Goal: Task Accomplishment & Management: Manage account settings

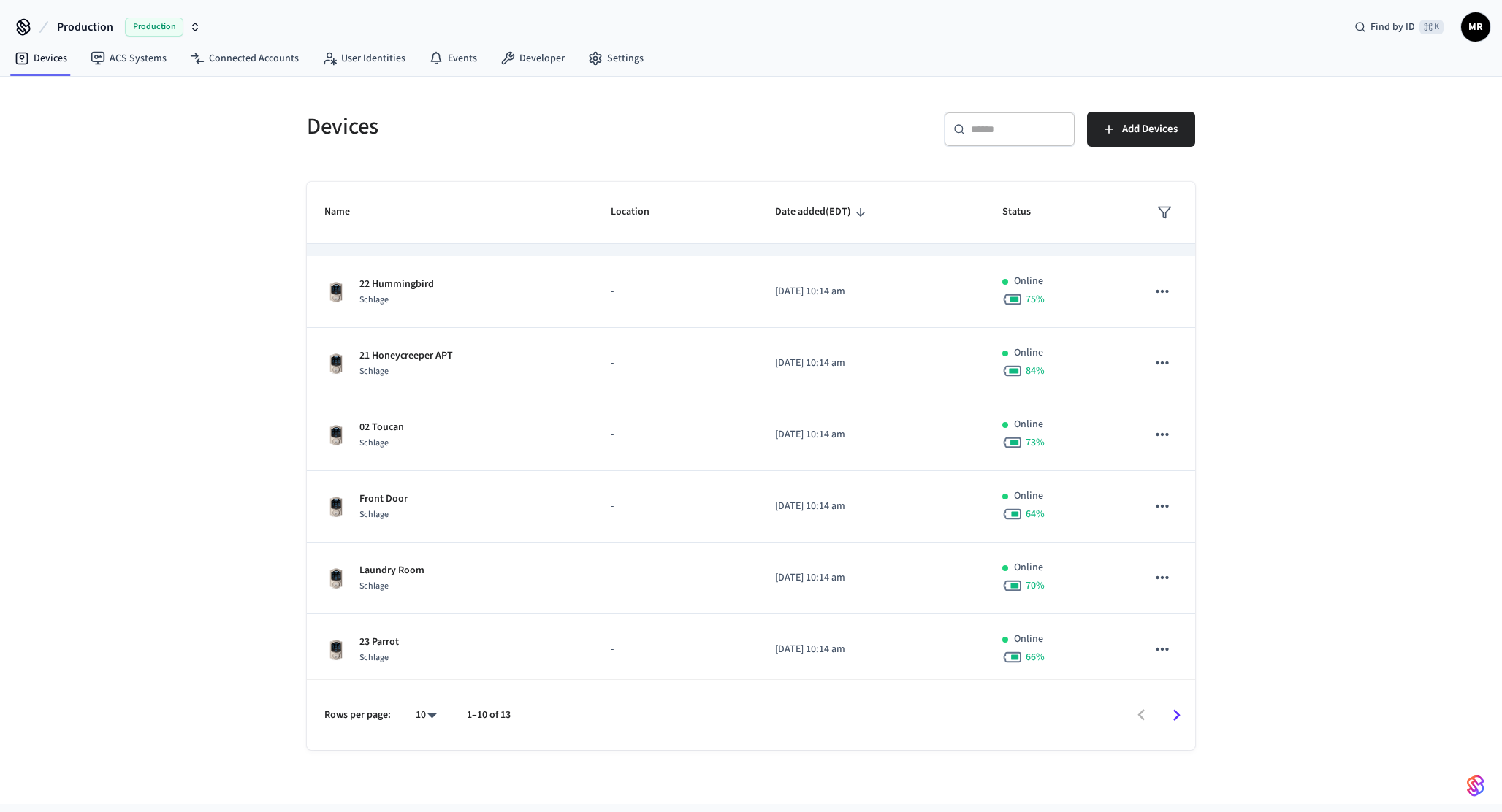
scroll to position [274, 0]
click at [423, 719] on body "Production Production Find by ID ⌘ K MR Devices ACS Systems Connected Accounts …" at bounding box center [751, 402] width 1502 height 804
click at [428, 766] on li "All" at bounding box center [421, 769] width 38 height 38
type input "**"
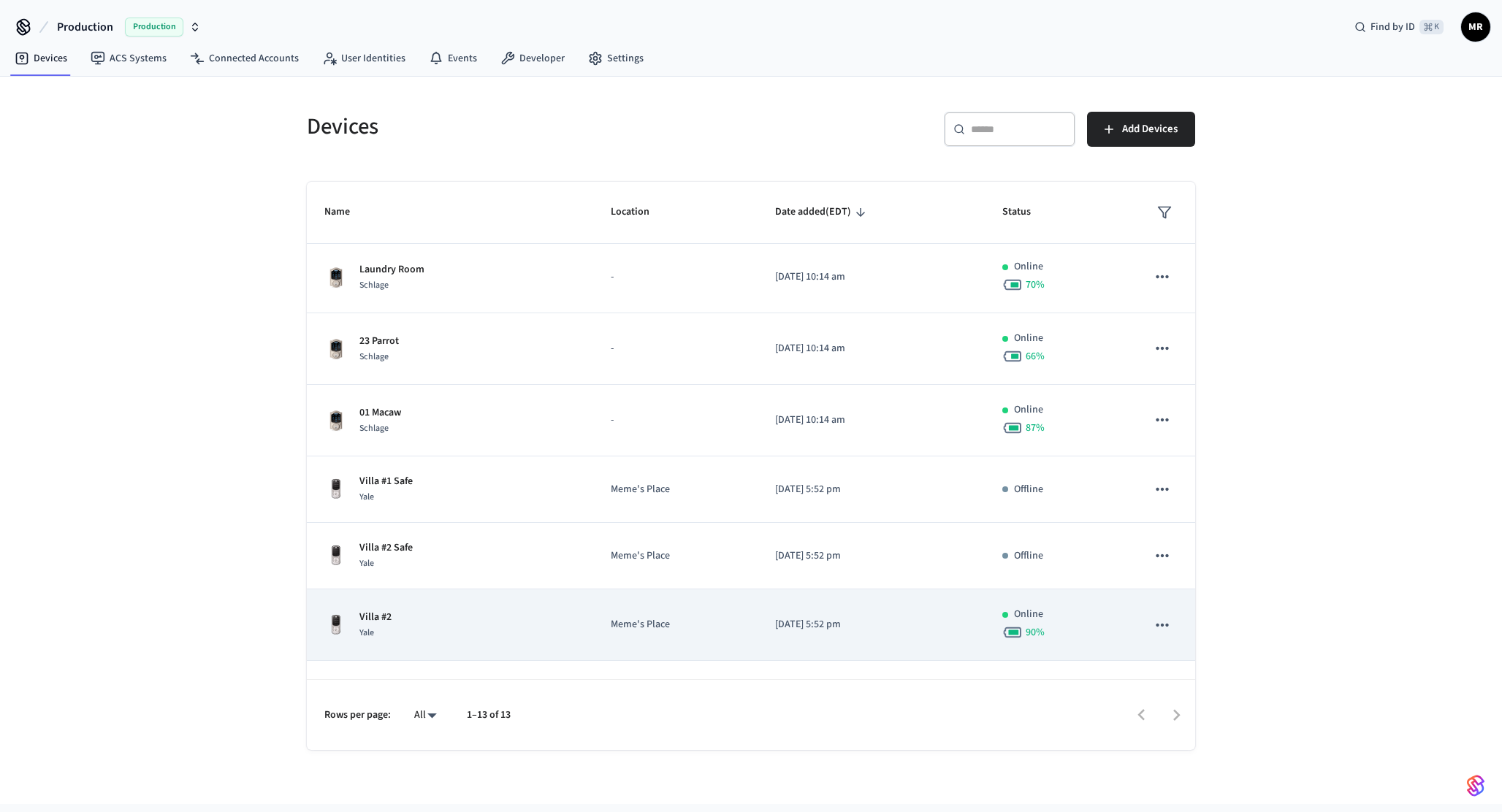
scroll to position [484, 0]
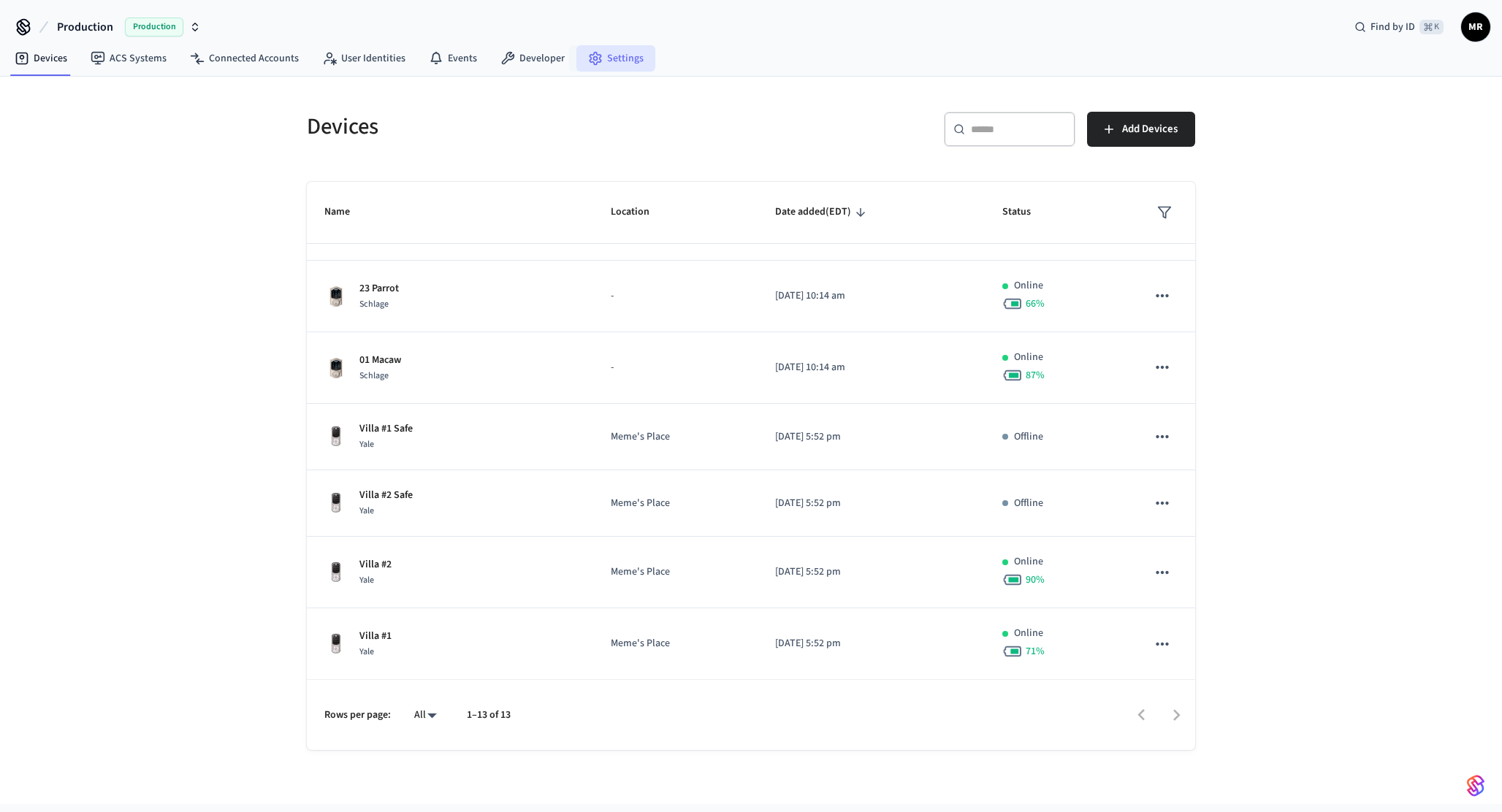
click at [619, 57] on link "Settings" at bounding box center [616, 58] width 79 height 26
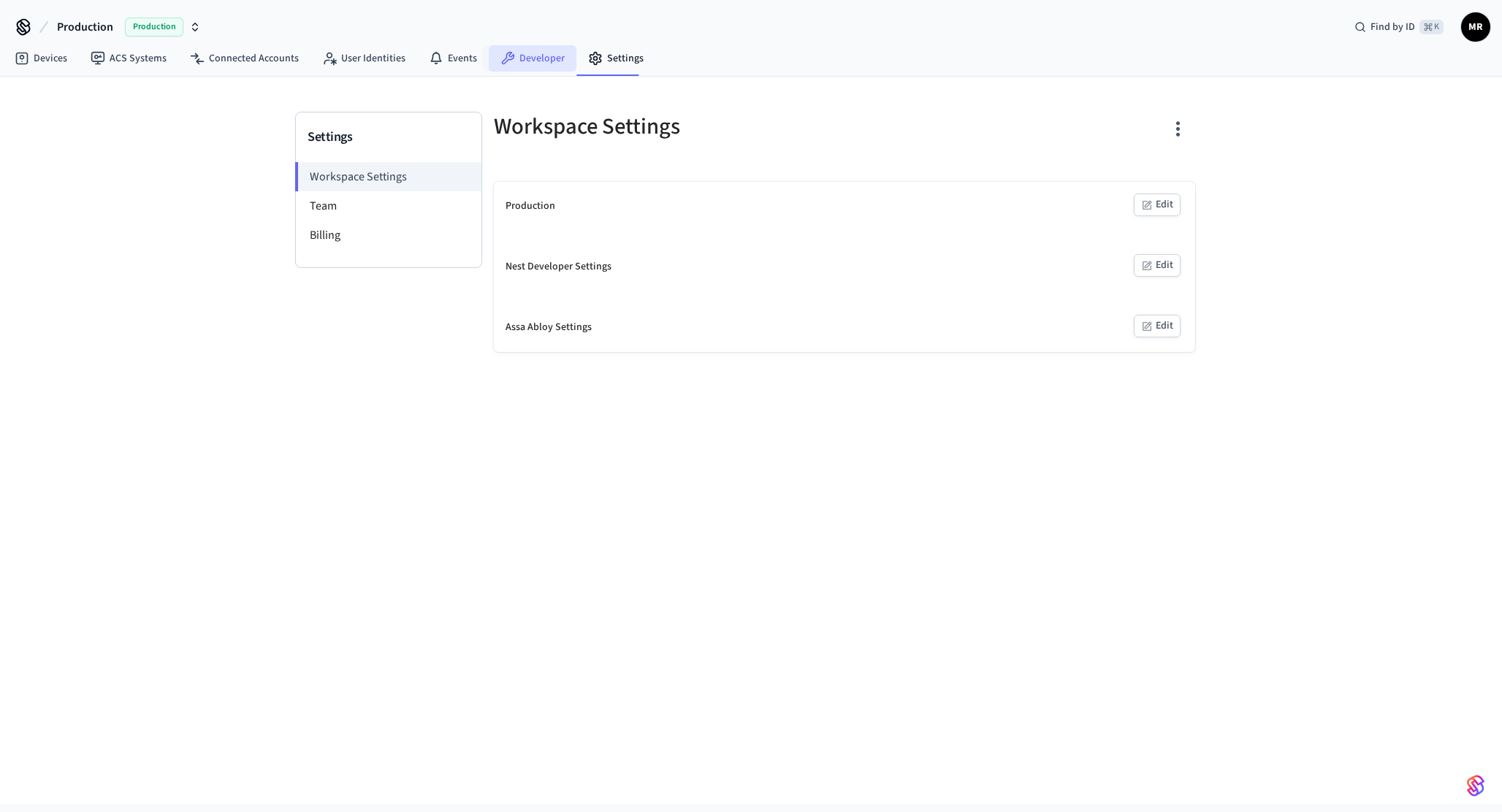
click at [558, 53] on link "Developer" at bounding box center [532, 58] width 88 height 26
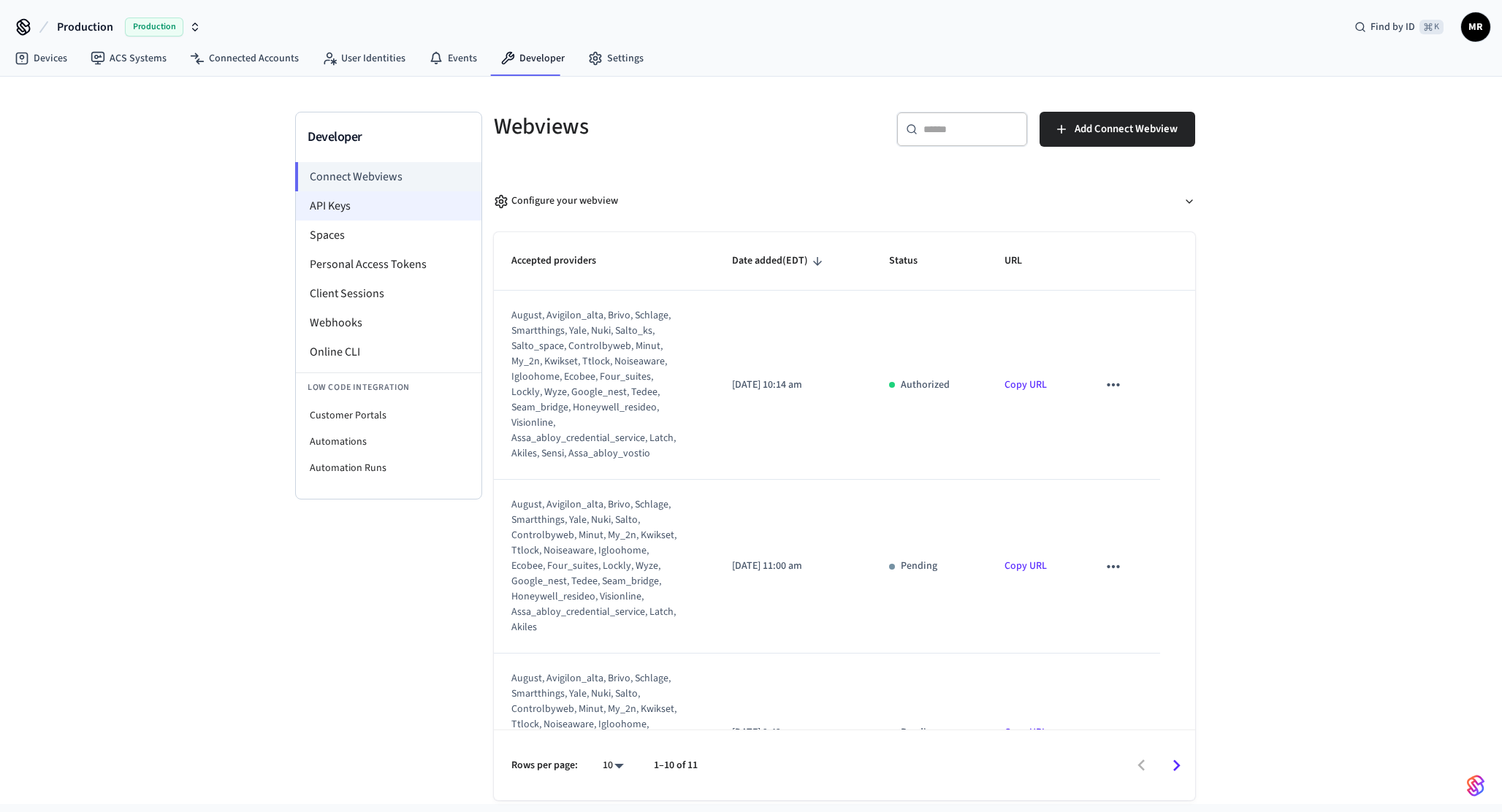
click at [347, 200] on li "API Keys" at bounding box center [388, 206] width 185 height 30
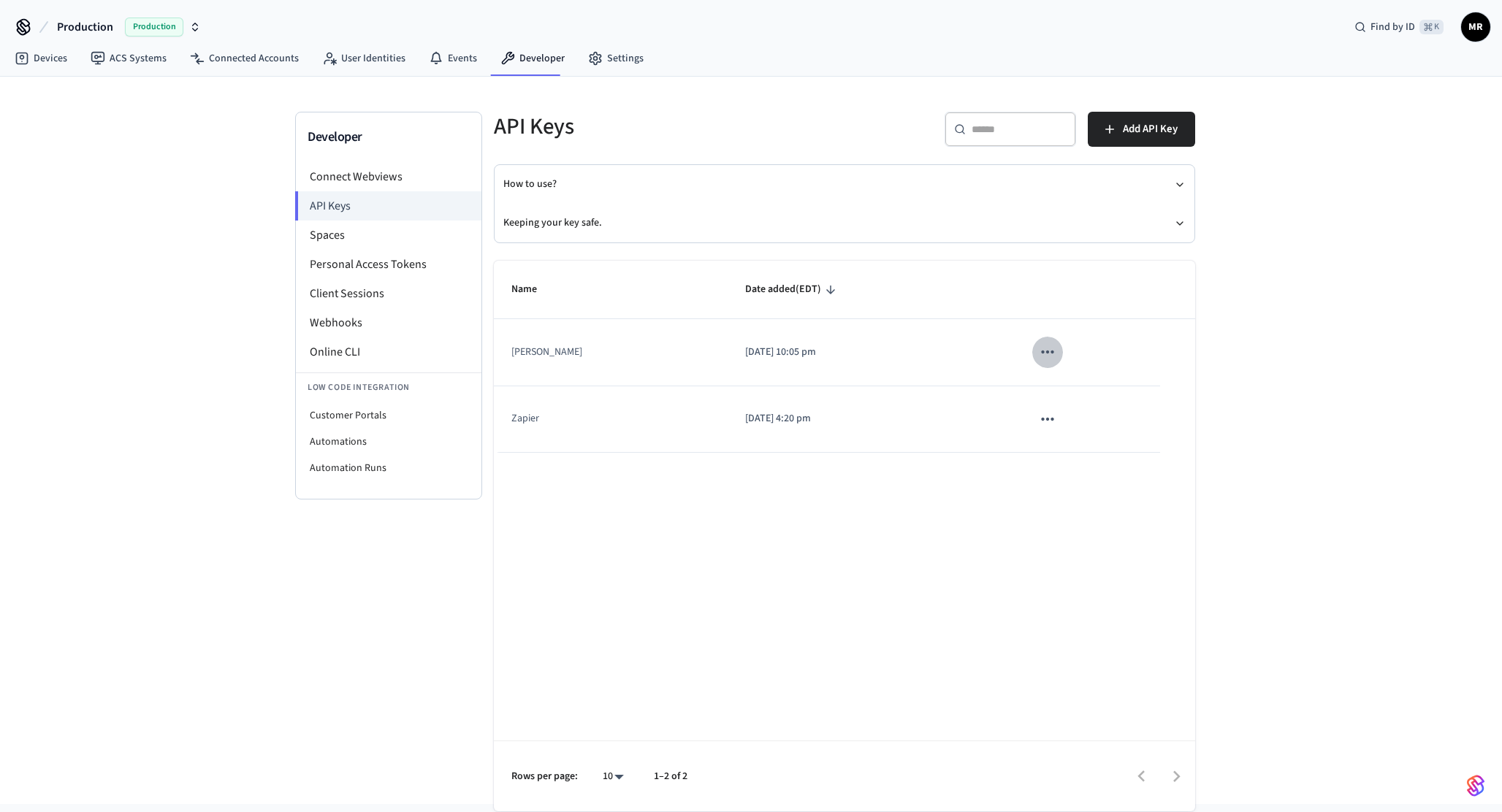
click at [1047, 356] on button "sticky table" at bounding box center [1047, 352] width 30 height 30
click at [1063, 441] on li "Delete" at bounding box center [1068, 449] width 70 height 46
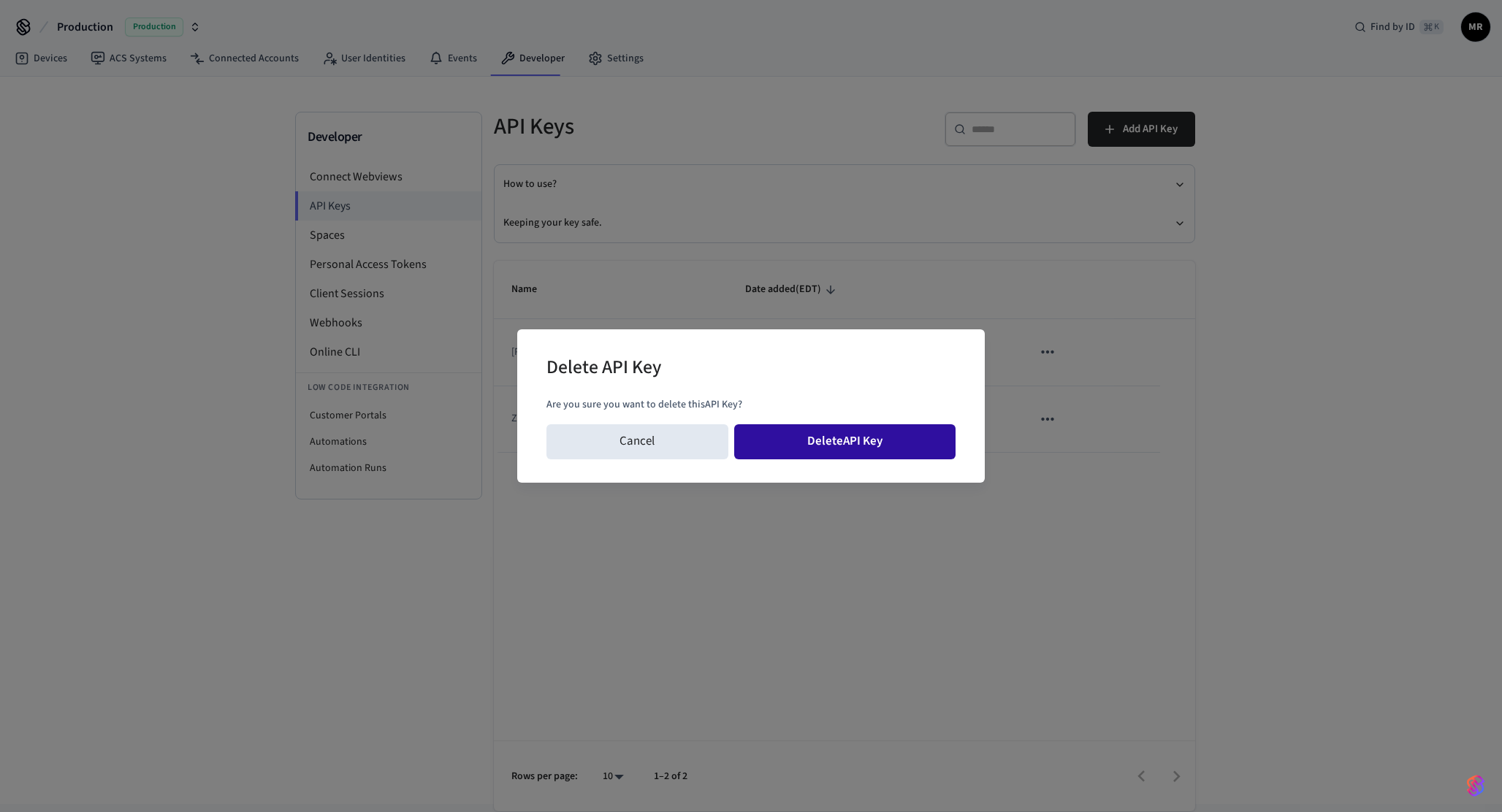
click at [895, 432] on button "Delete API Key" at bounding box center [845, 441] width 222 height 35
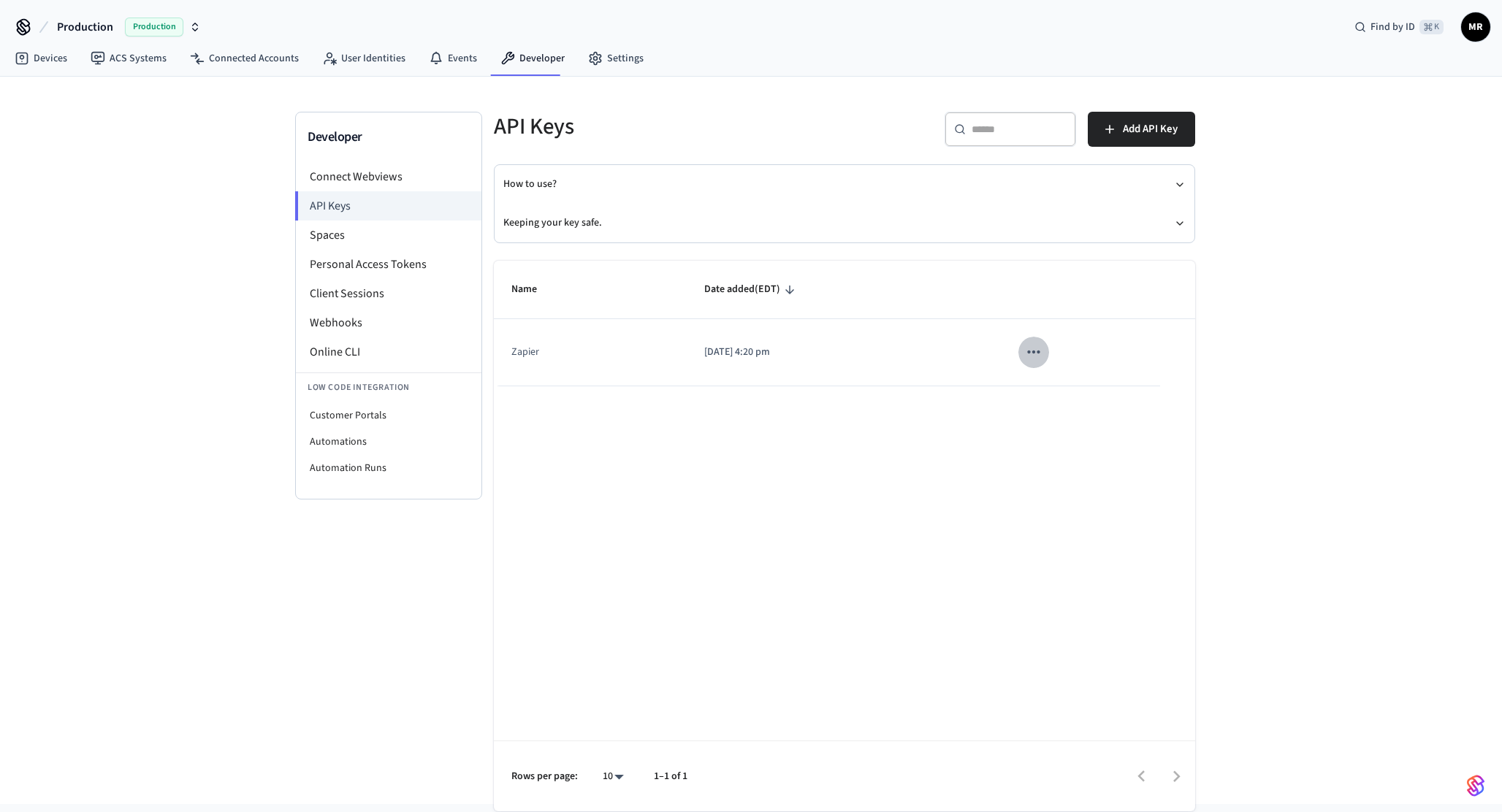
click at [1036, 352] on icon "sticky table" at bounding box center [1034, 352] width 19 height 19
click at [1054, 433] on li "Delete" at bounding box center [1066, 449] width 70 height 46
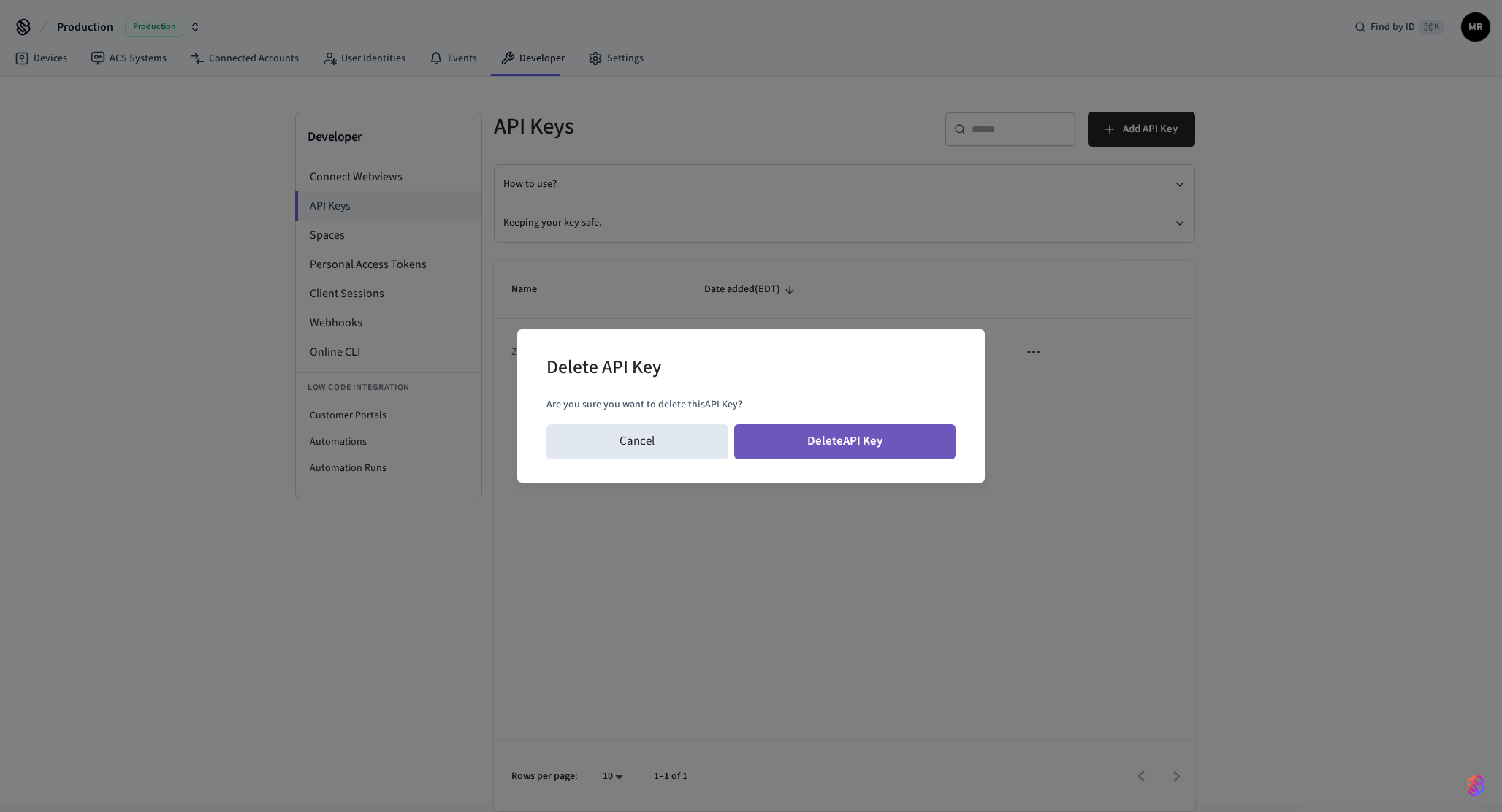
click at [877, 431] on button "Delete API Key" at bounding box center [845, 441] width 222 height 35
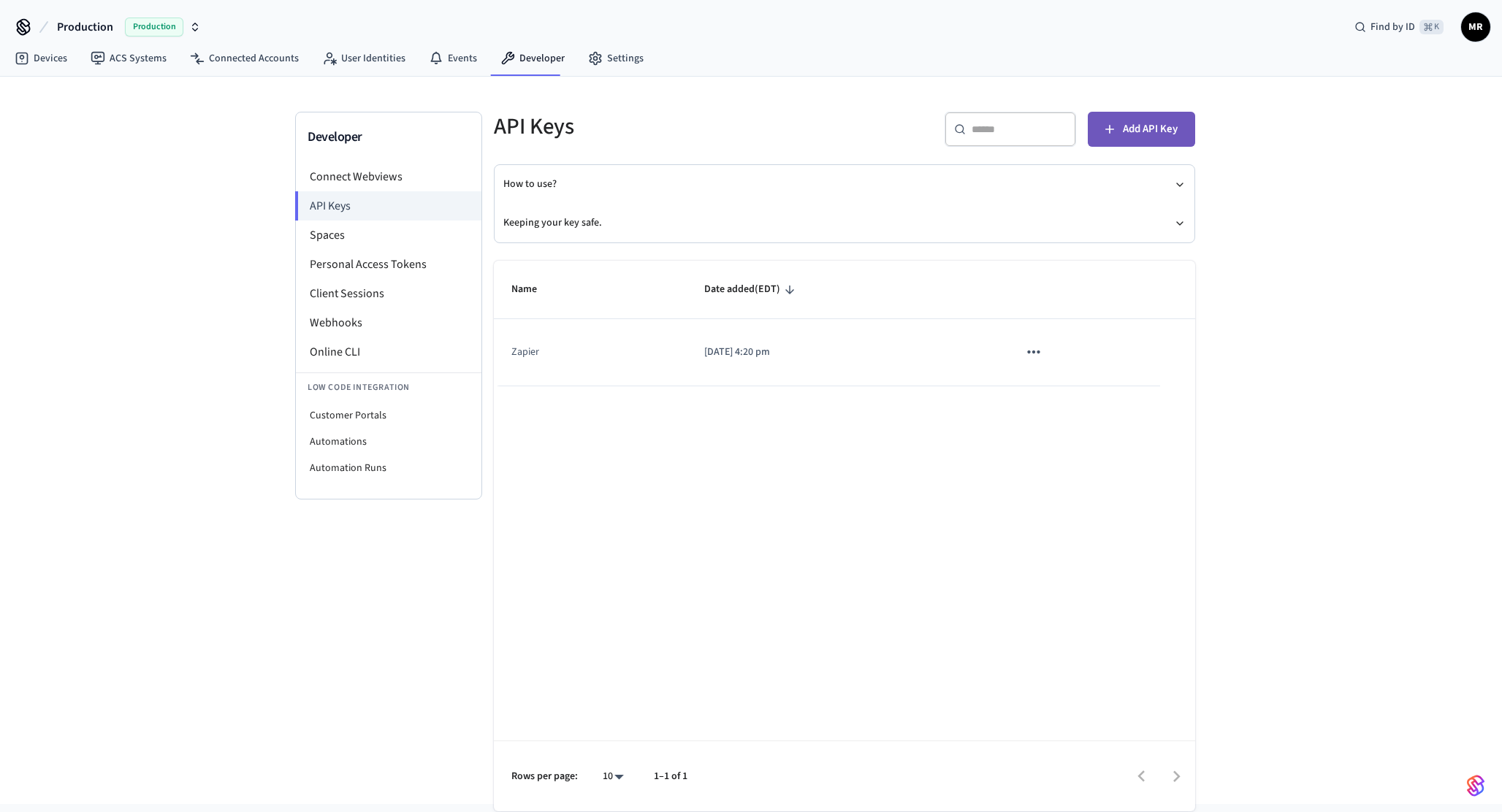
click at [1175, 131] on span "Add API Key" at bounding box center [1149, 130] width 55 height 19
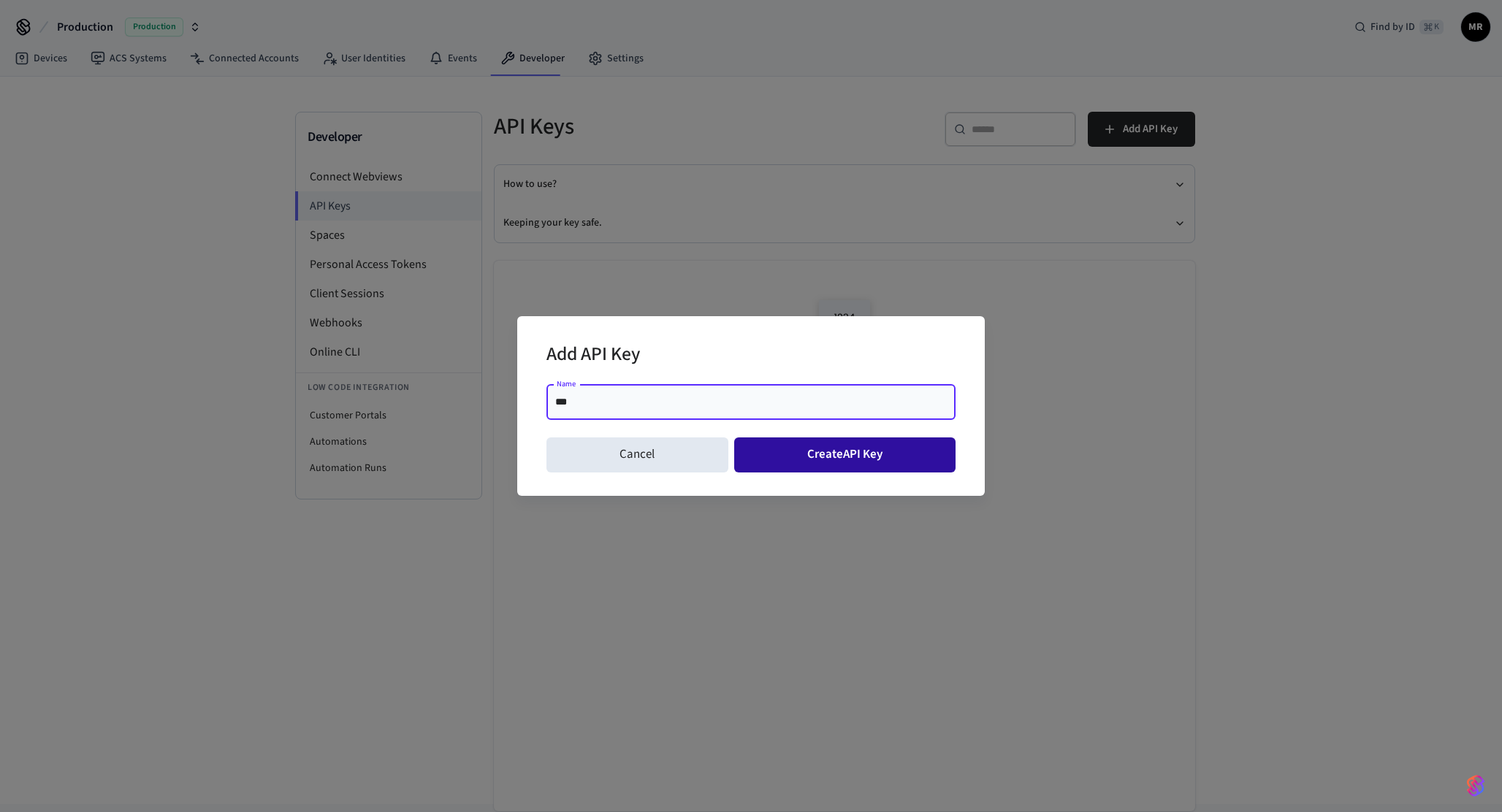
type input "***"
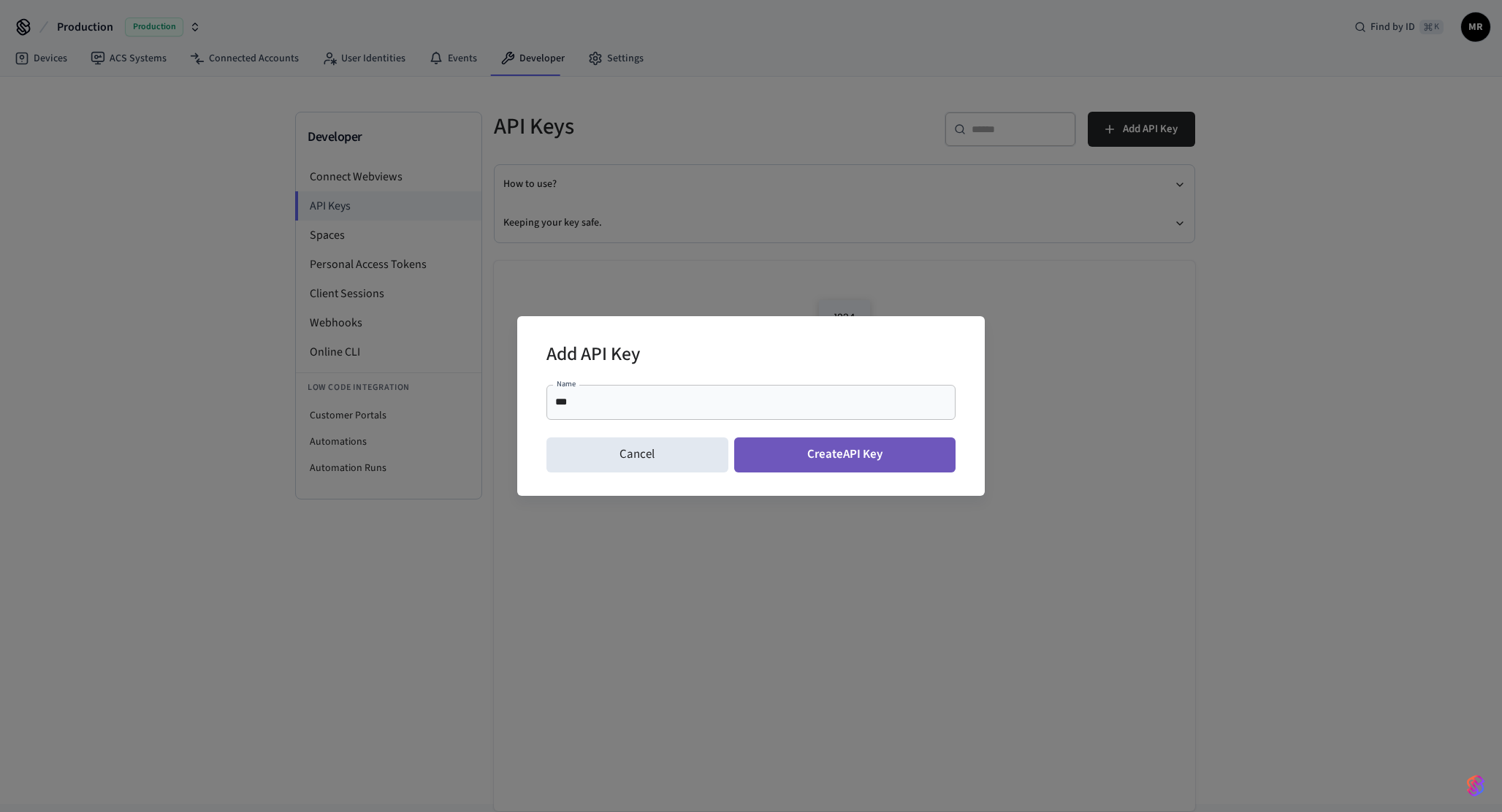
click at [865, 456] on button "Create API Key" at bounding box center [845, 455] width 222 height 35
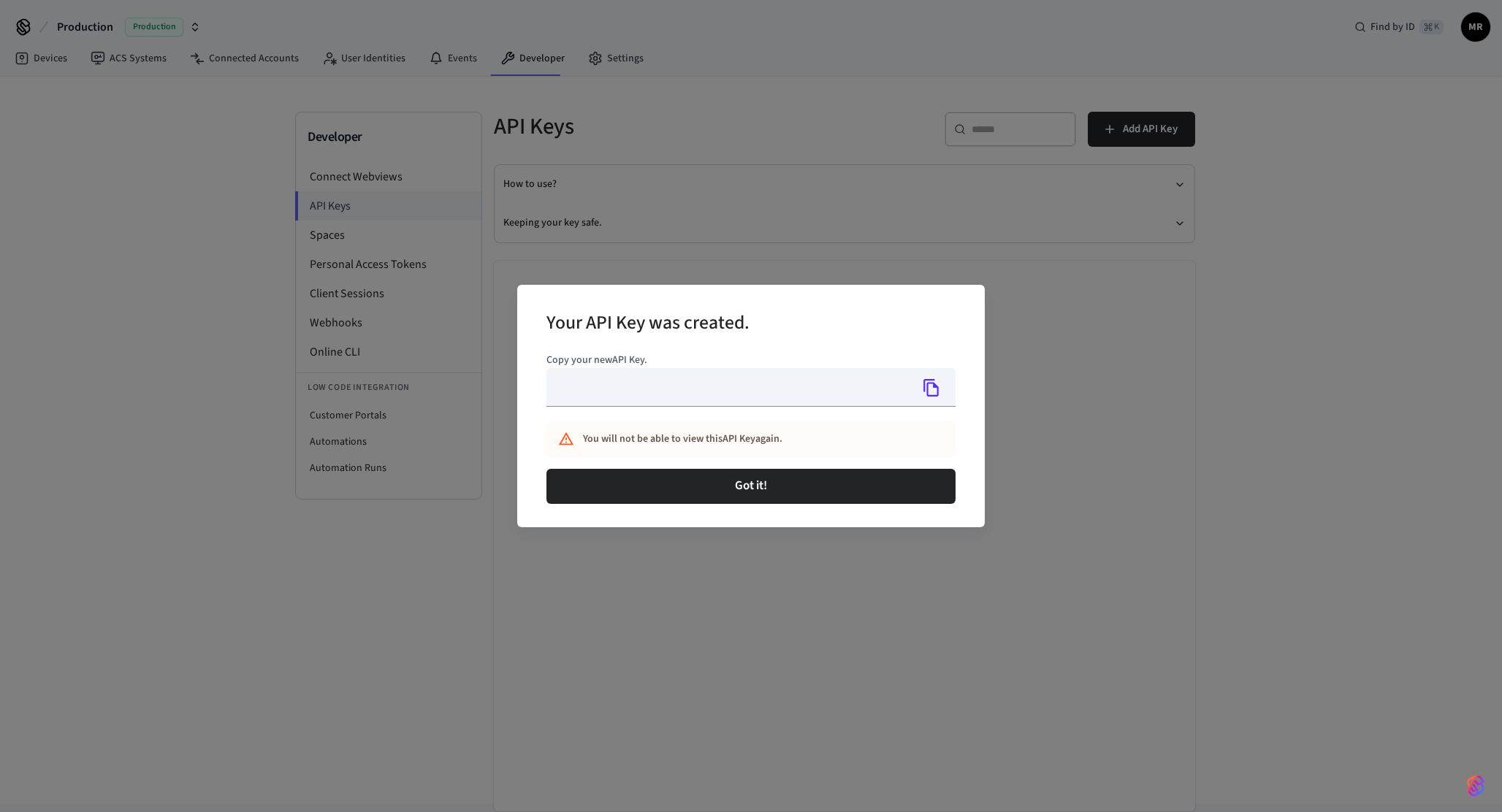
type input "**********"
click at [932, 386] on icon "Copy" at bounding box center [932, 388] width 19 height 19
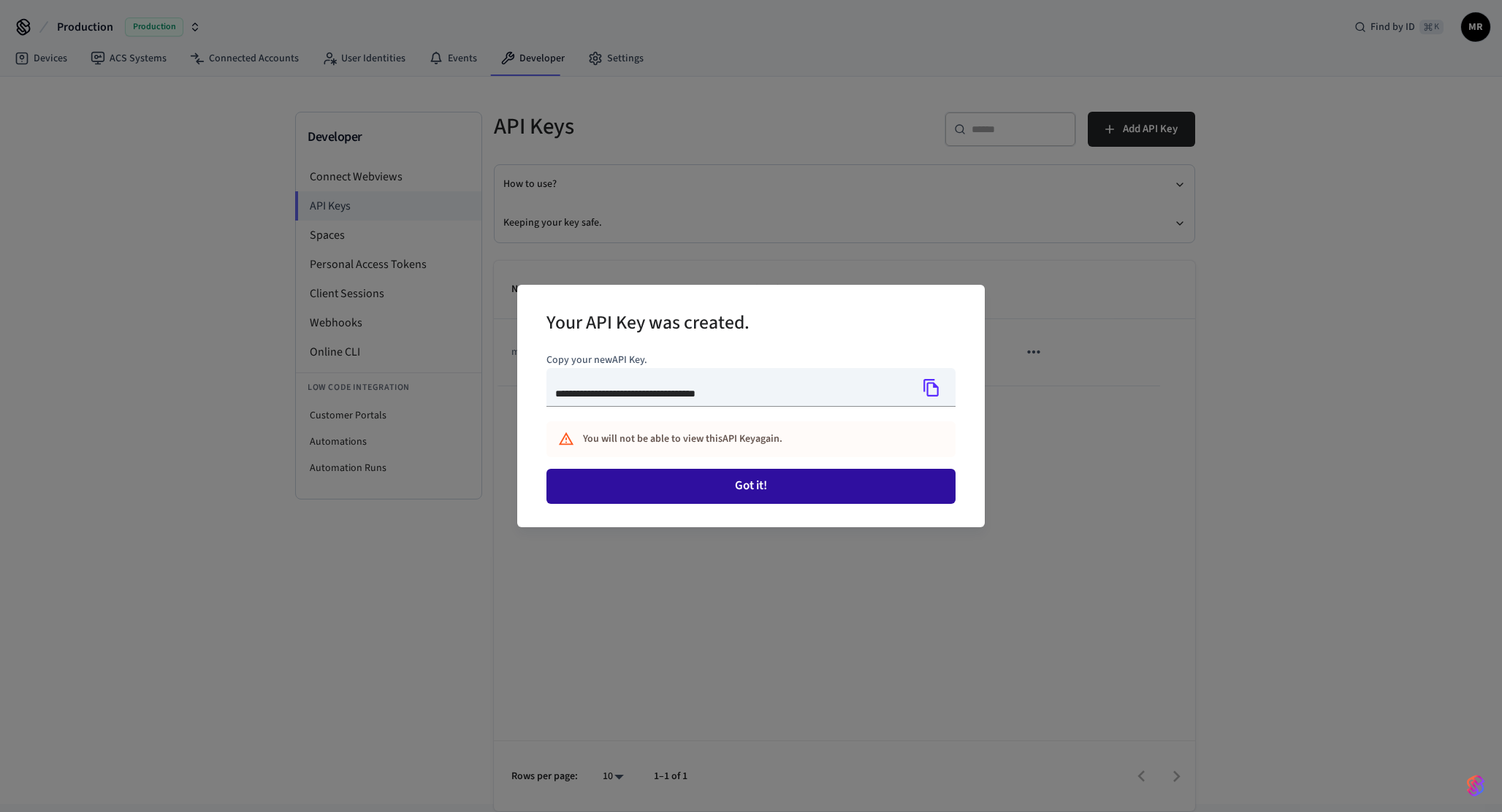
click at [847, 474] on button "Got it!" at bounding box center [751, 487] width 409 height 35
